Goal: Communication & Community: Participate in discussion

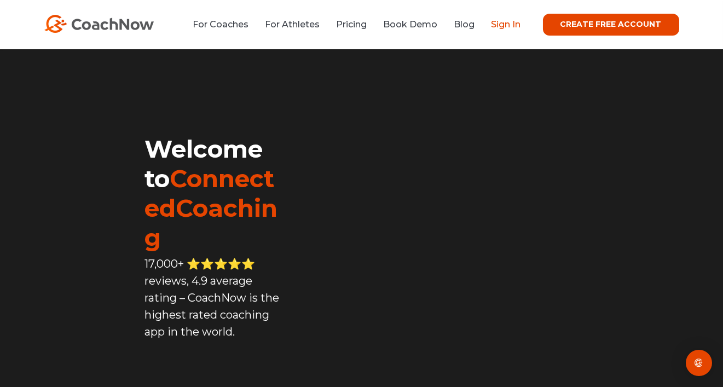
click at [514, 24] on link "Sign In" at bounding box center [506, 24] width 30 height 10
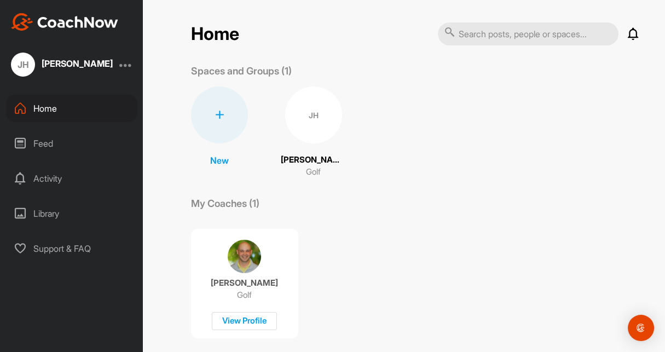
click at [629, 36] on icon at bounding box center [633, 33] width 13 height 13
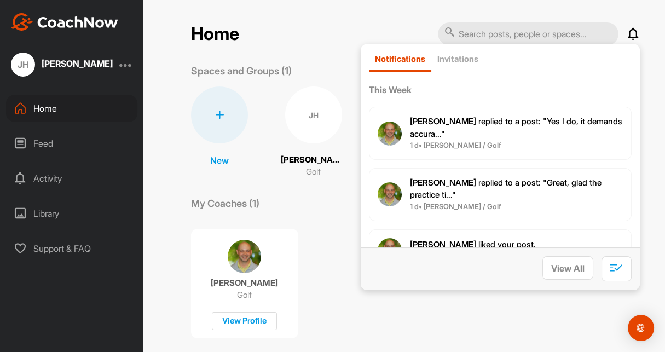
click at [510, 123] on span "[PERSON_NAME] replied to a post : "Yes I do, it demands accura..."" at bounding box center [516, 127] width 212 height 23
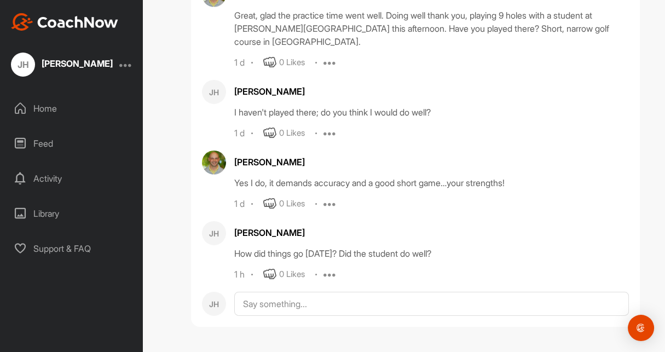
scroll to position [82038, 0]
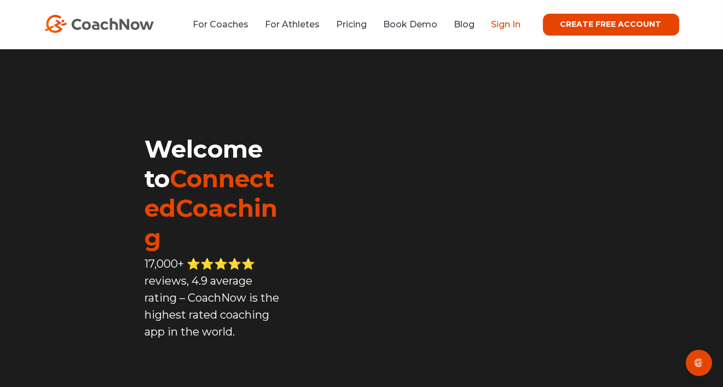
click at [510, 26] on link "Sign In" at bounding box center [506, 24] width 30 height 10
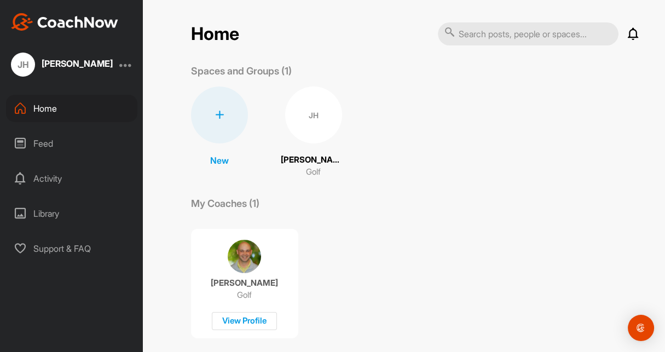
click at [630, 33] on icon at bounding box center [633, 33] width 13 height 13
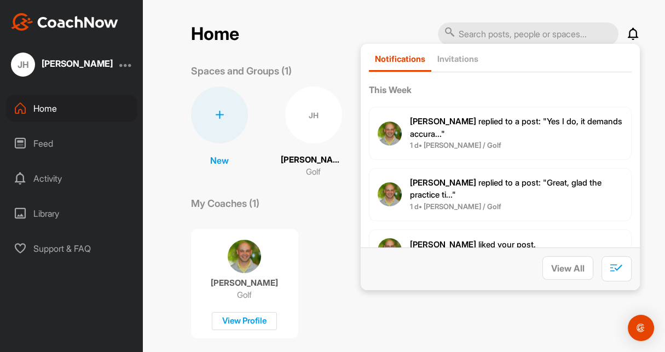
click at [548, 117] on span "[PERSON_NAME] replied to a post : "Yes I do, it demands accura..."" at bounding box center [516, 127] width 212 height 23
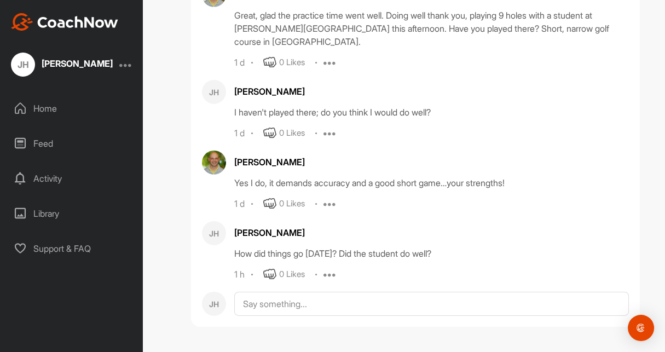
scroll to position [82038, 0]
